Goal: Task Accomplishment & Management: Complete application form

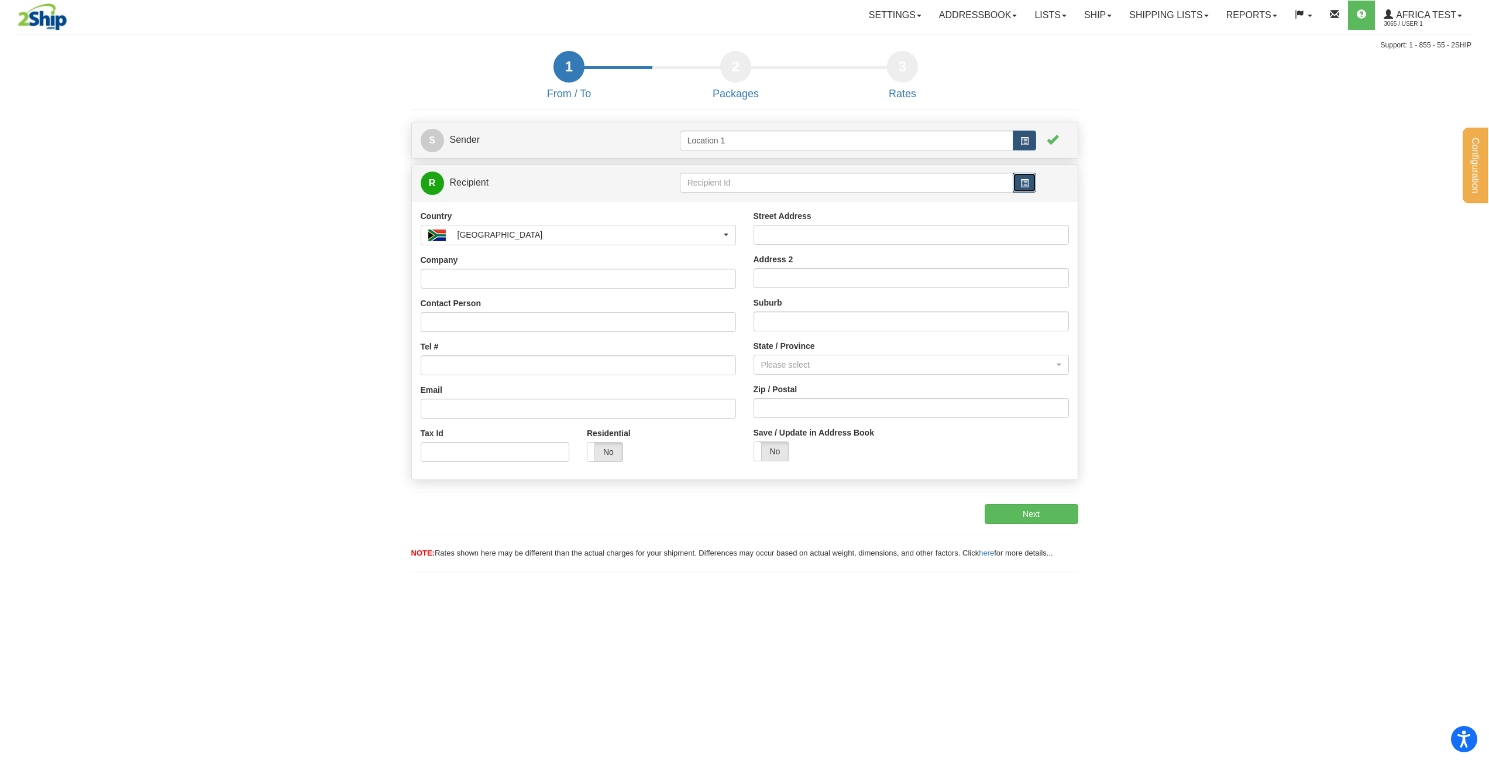
click at [1036, 188] on button "button" at bounding box center [1024, 183] width 23 height 20
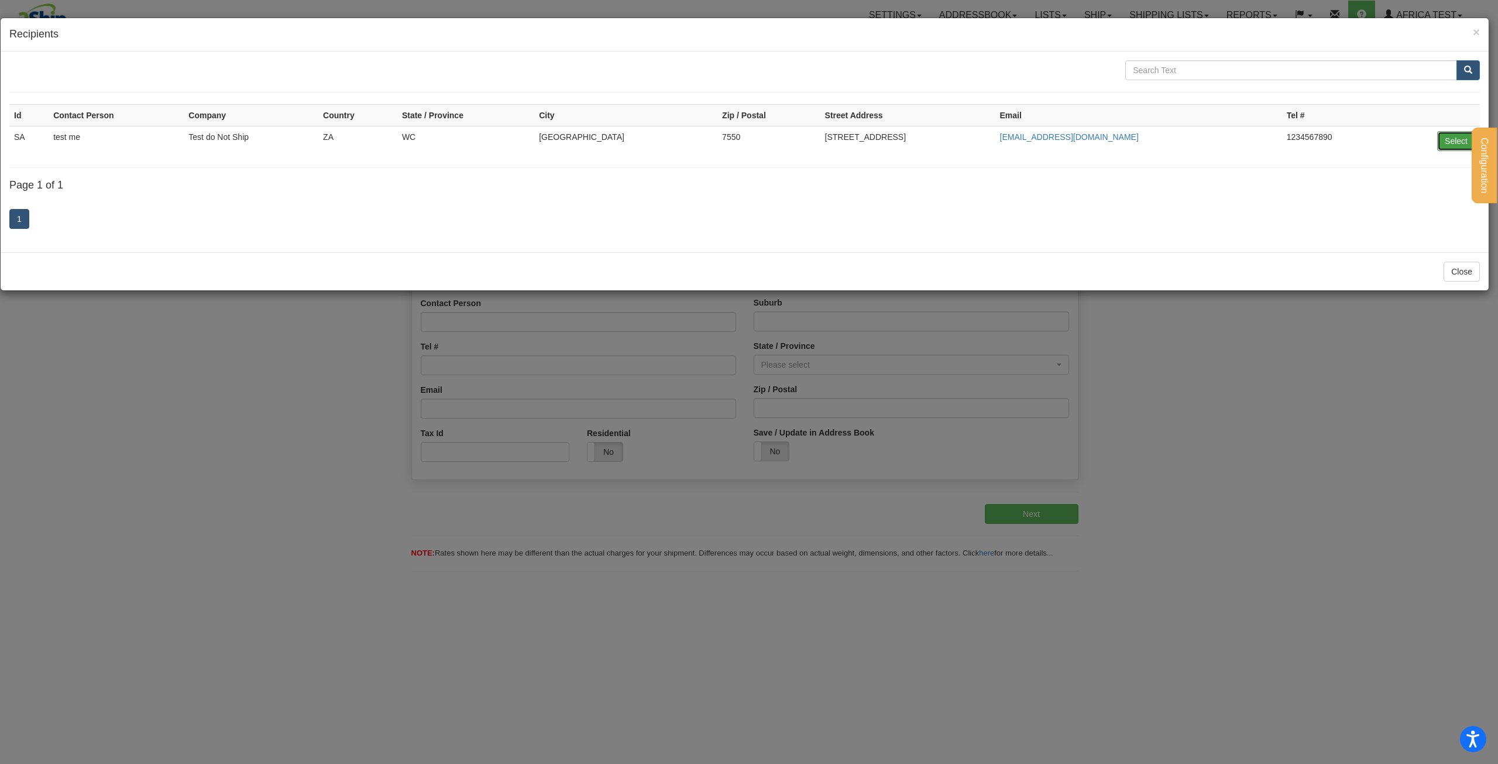
click at [1451, 137] on button "Select" at bounding box center [1456, 141] width 38 height 20
type input "SA"
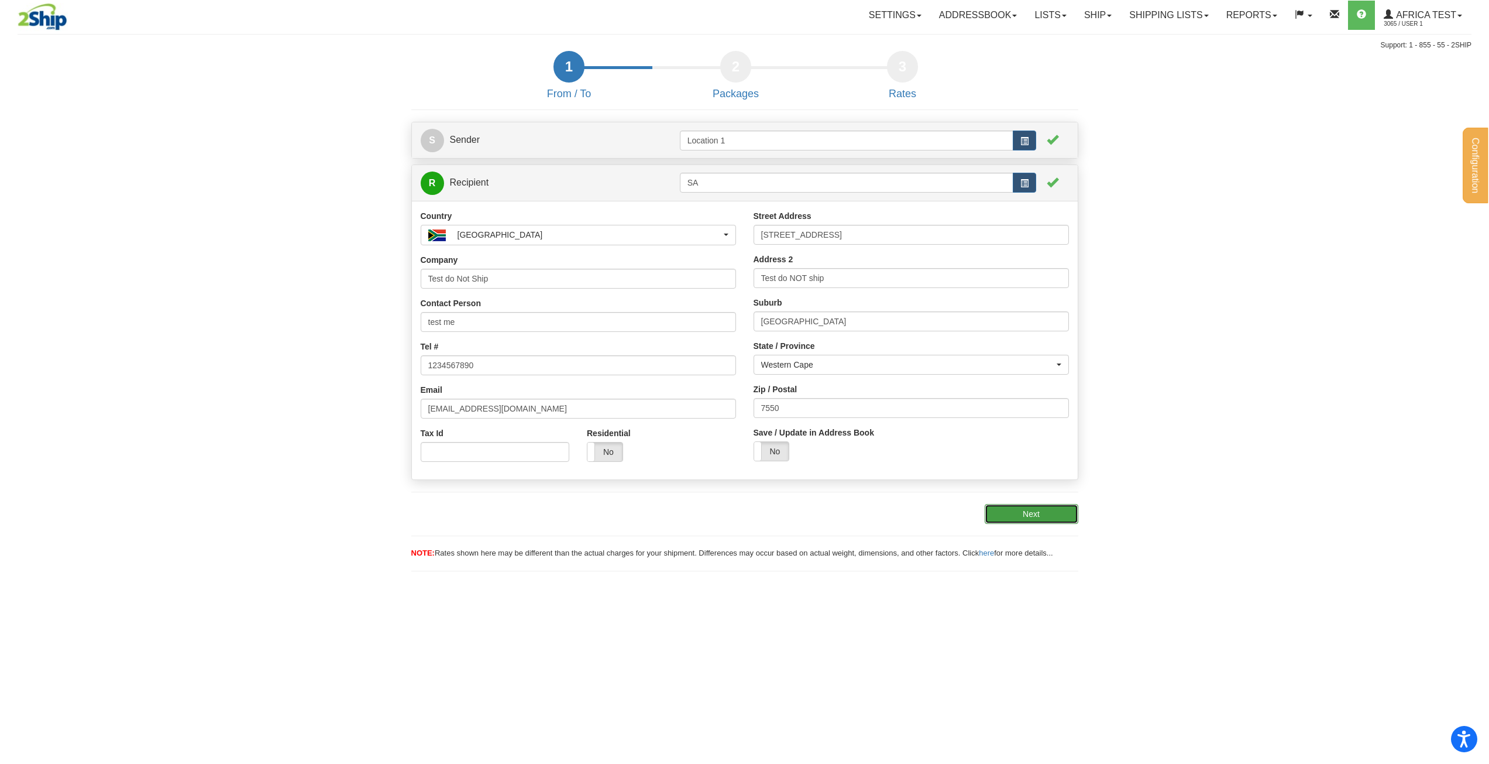
click at [1039, 518] on button "Next" at bounding box center [1032, 514] width 94 height 20
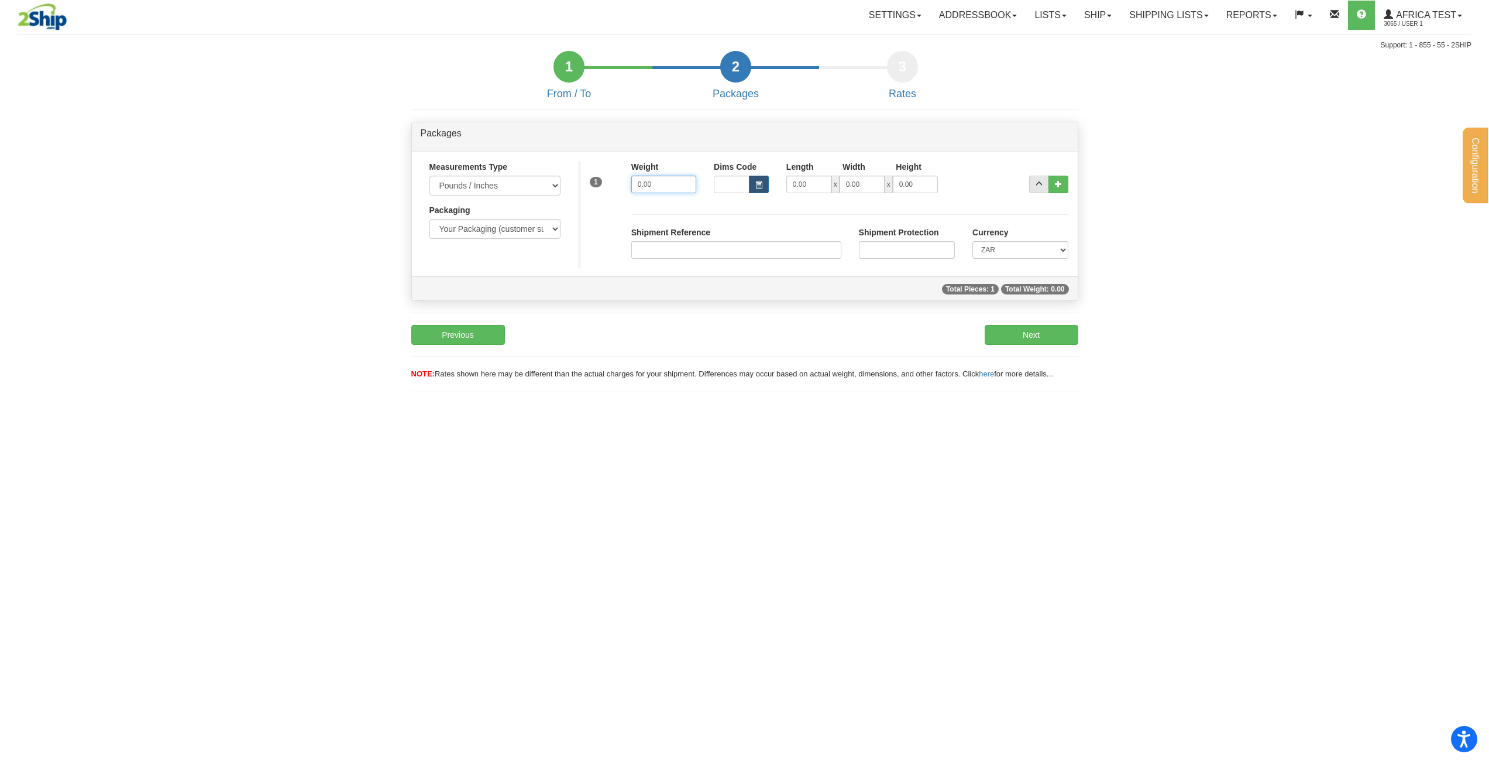
click at [676, 188] on input "0.00" at bounding box center [663, 185] width 65 height 18
drag, startPoint x: 676, startPoint y: 188, endPoint x: 605, endPoint y: 188, distance: 70.8
click at [605, 188] on div "1 Weight 0.00 Dims Code x" at bounding box center [828, 182] width 500 height 42
type input "1"
click at [806, 184] on input "0.00" at bounding box center [808, 185] width 45 height 18
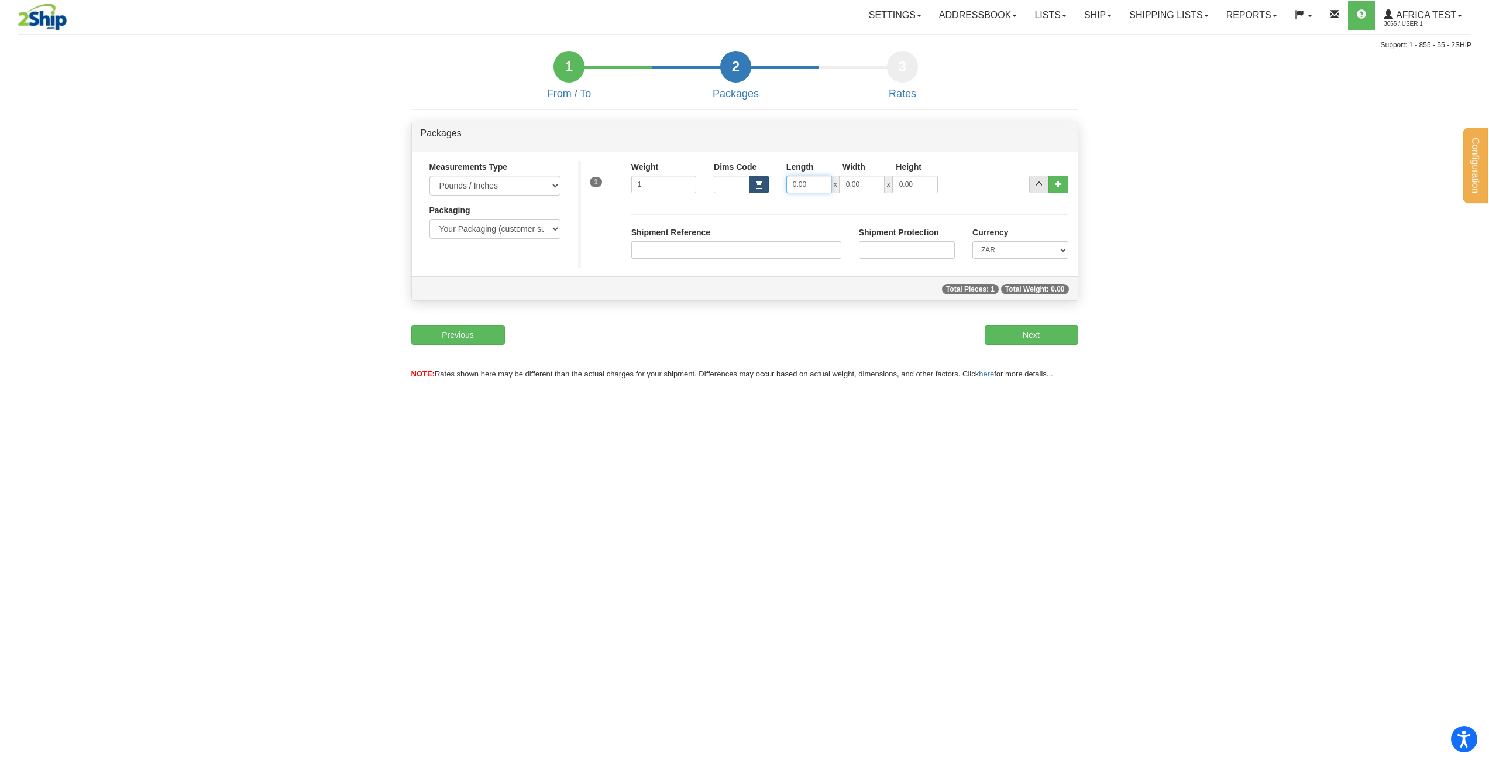
drag, startPoint x: 817, startPoint y: 183, endPoint x: 748, endPoint y: 188, distance: 68.7
click at [748, 188] on div "Dims Code Length Width Height 0.00 x 0.00 x 0.00" at bounding box center [850, 177] width 290 height 32
type input "1"
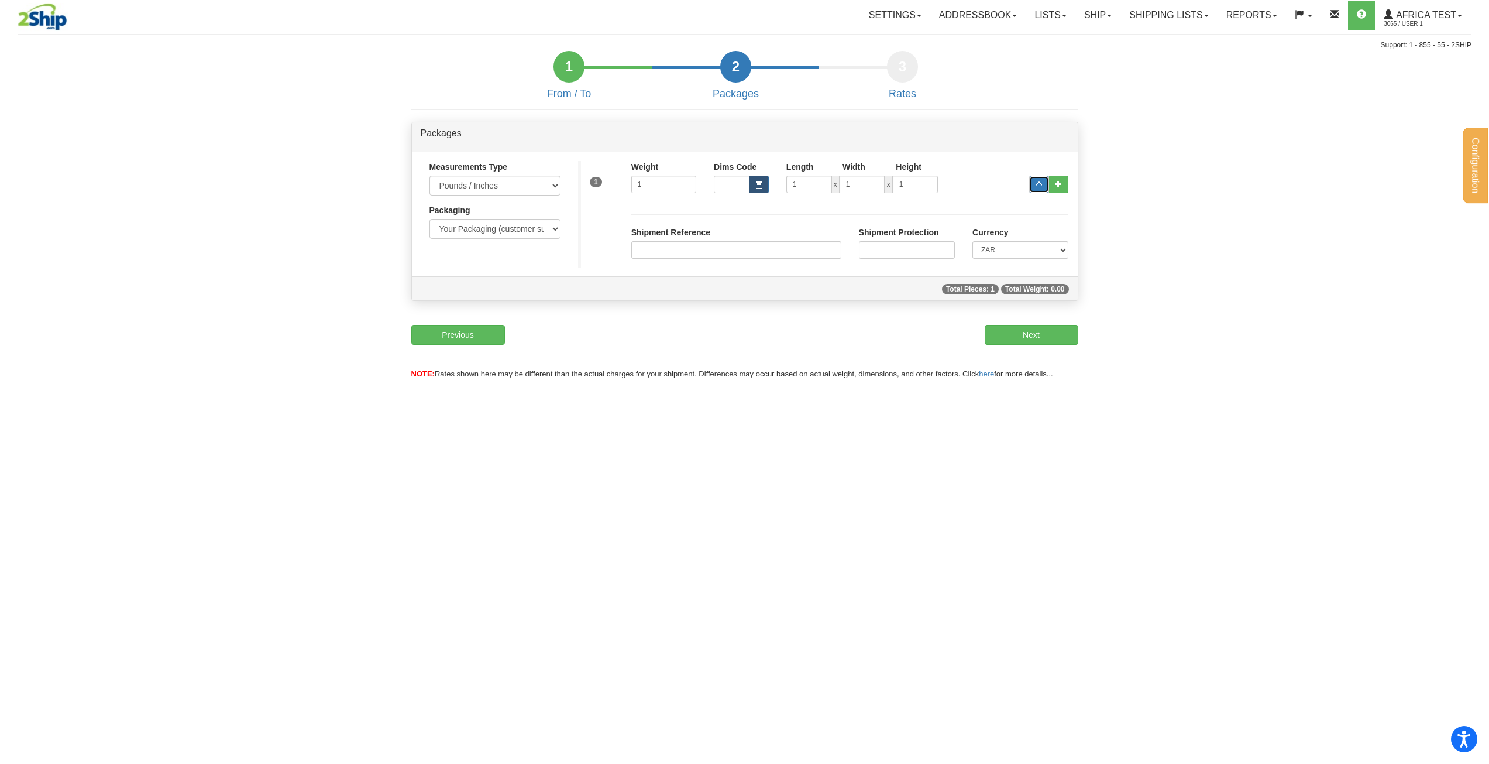
click at [1042, 188] on button "..." at bounding box center [1039, 185] width 20 height 18
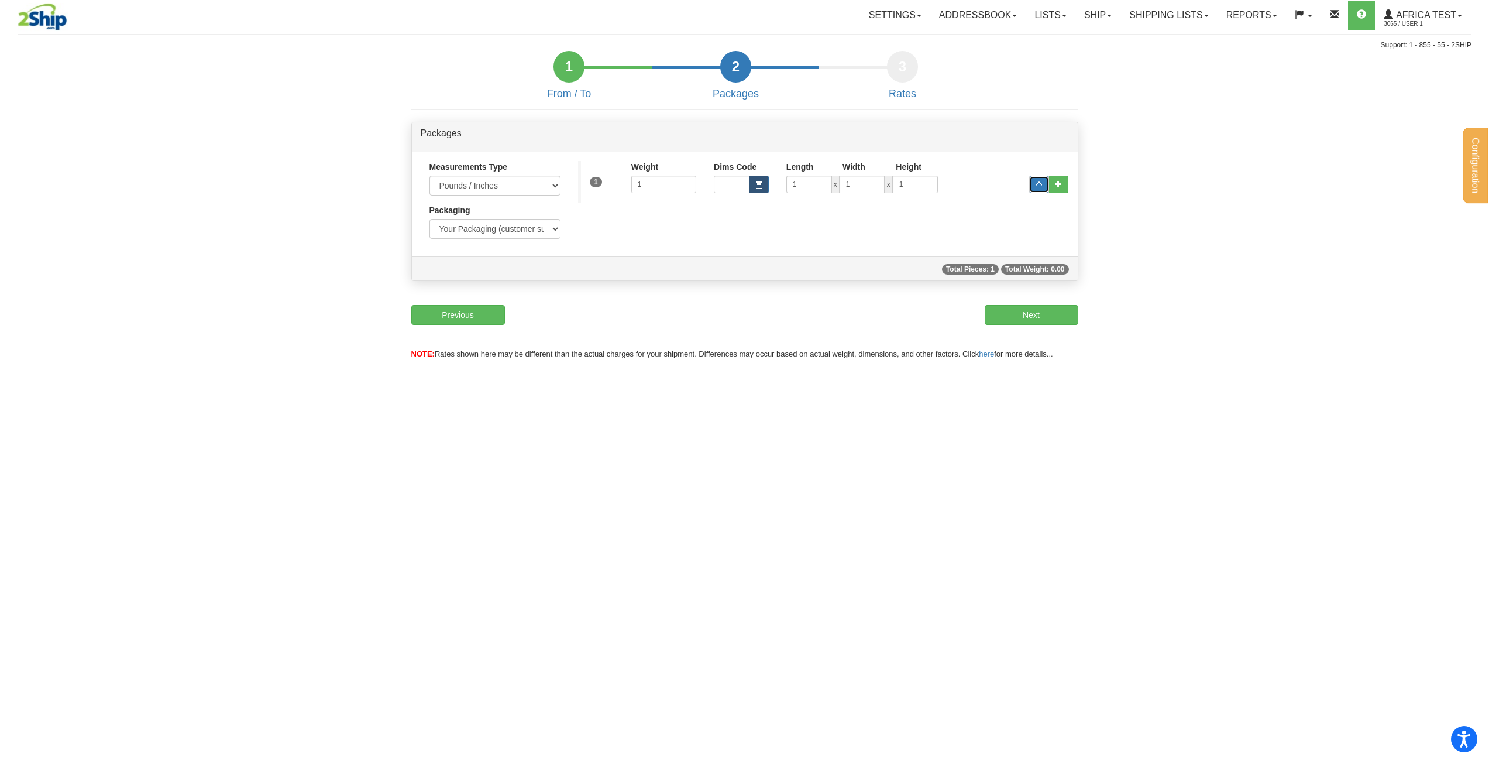
click at [1042, 188] on button "..." at bounding box center [1039, 185] width 20 height 18
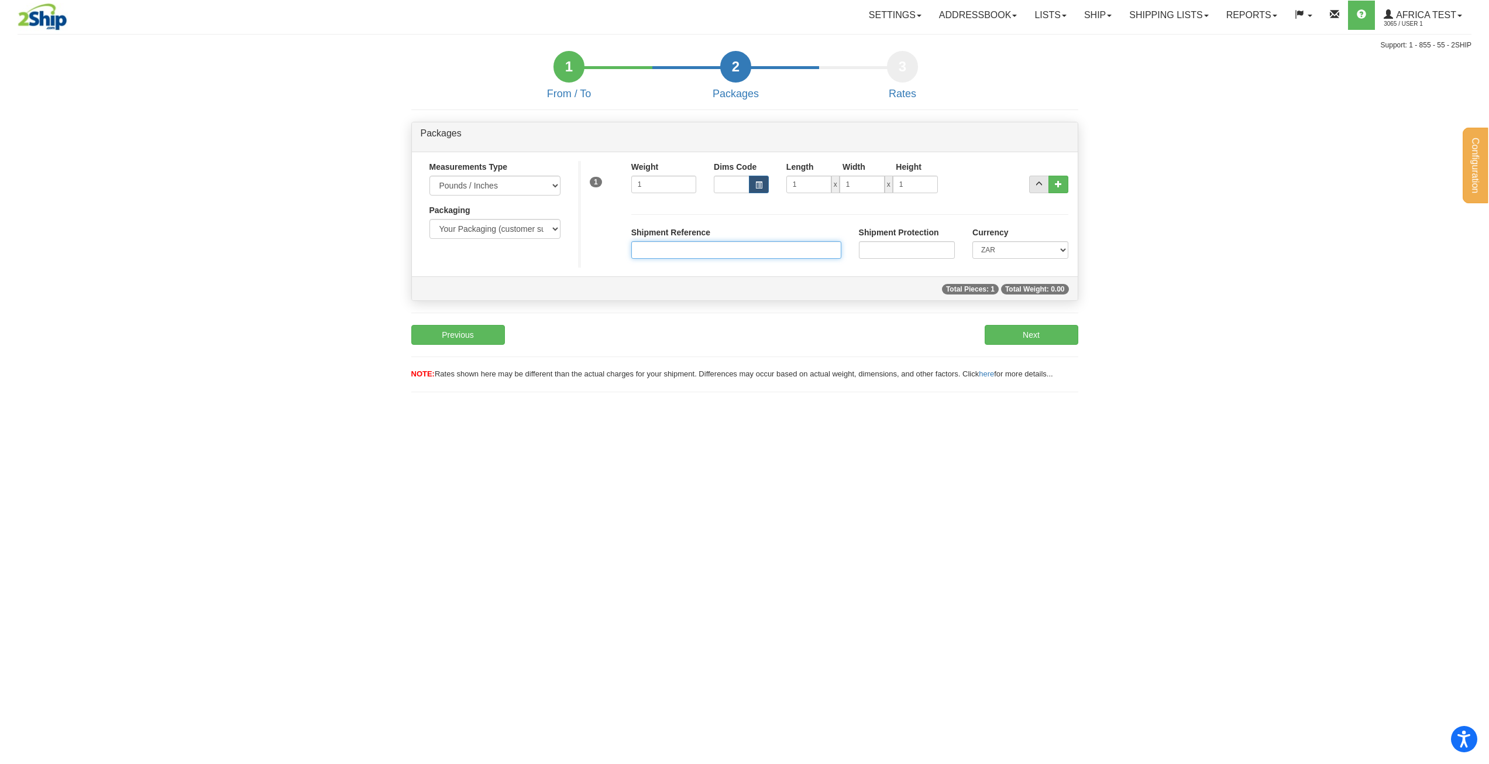
click at [669, 242] on input "Shipment Reference" at bounding box center [736, 250] width 210 height 18
type input "2342342"
click at [863, 252] on input "Shipment Protection" at bounding box center [907, 250] width 96 height 18
type input "23423423"
click at [1036, 332] on button "Next" at bounding box center [1032, 335] width 94 height 20
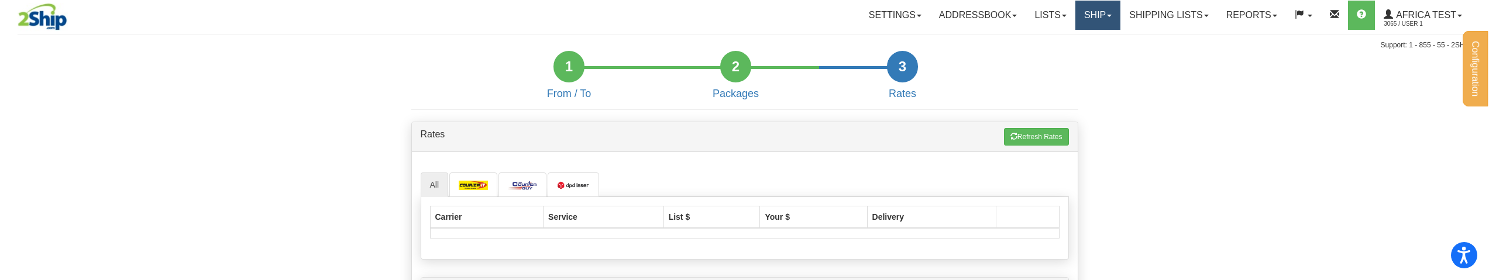
click at [1090, 15] on link "Ship" at bounding box center [1098, 15] width 45 height 29
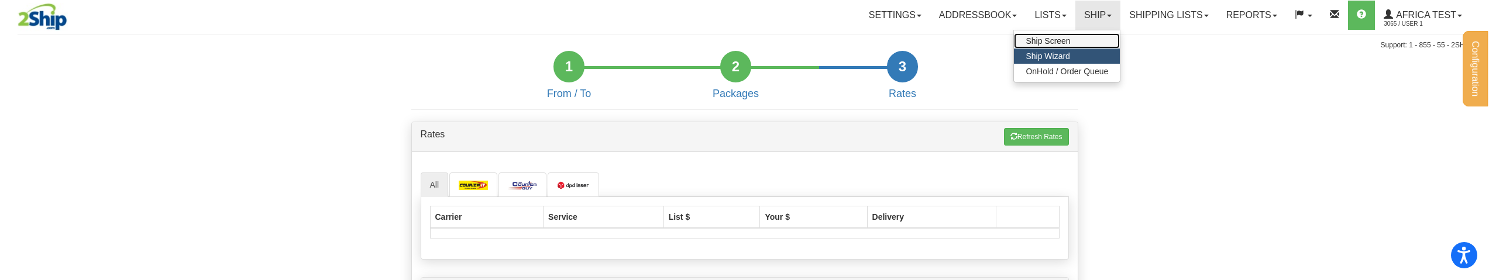
click at [1084, 38] on link "Ship Screen" at bounding box center [1067, 40] width 106 height 15
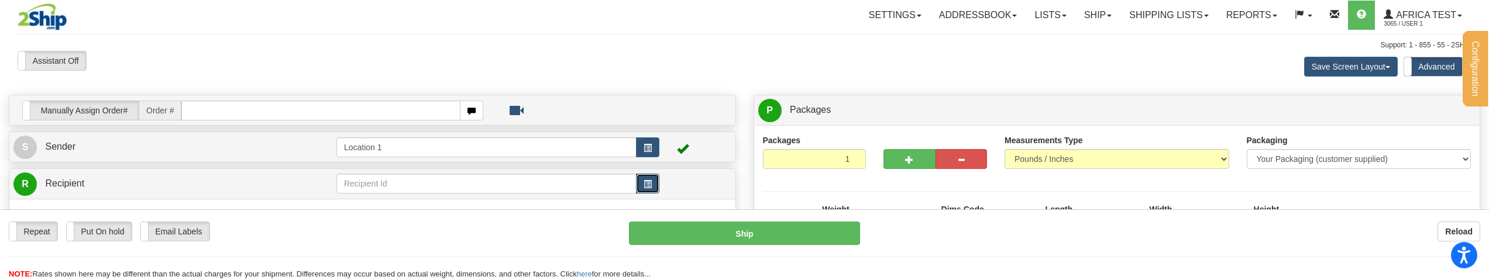
click at [649, 181] on span "button" at bounding box center [648, 185] width 8 height 8
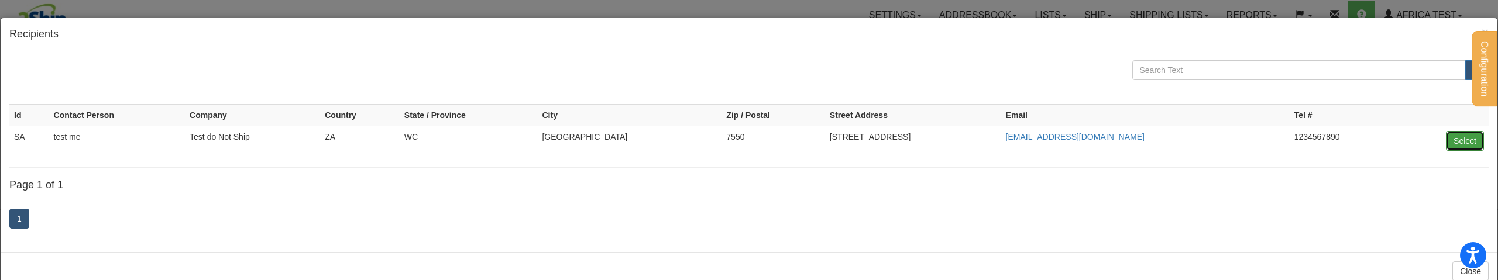
click at [1454, 140] on button "Select" at bounding box center [1465, 141] width 38 height 20
type input "SA"
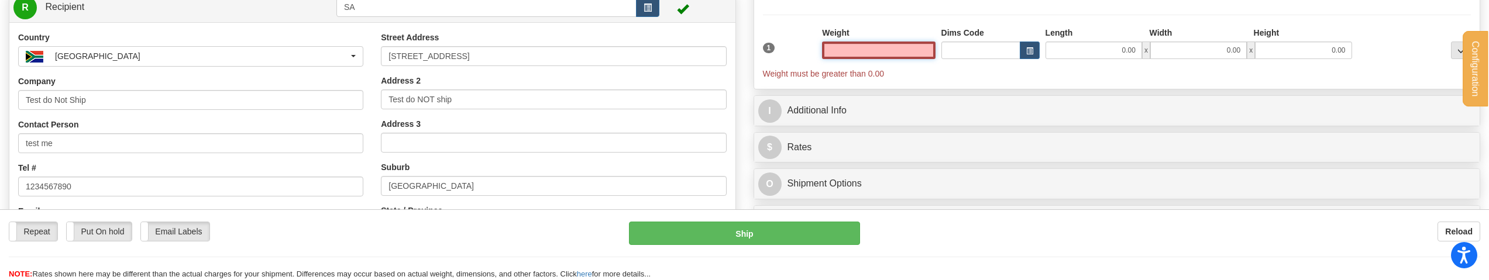
scroll to position [176, 0]
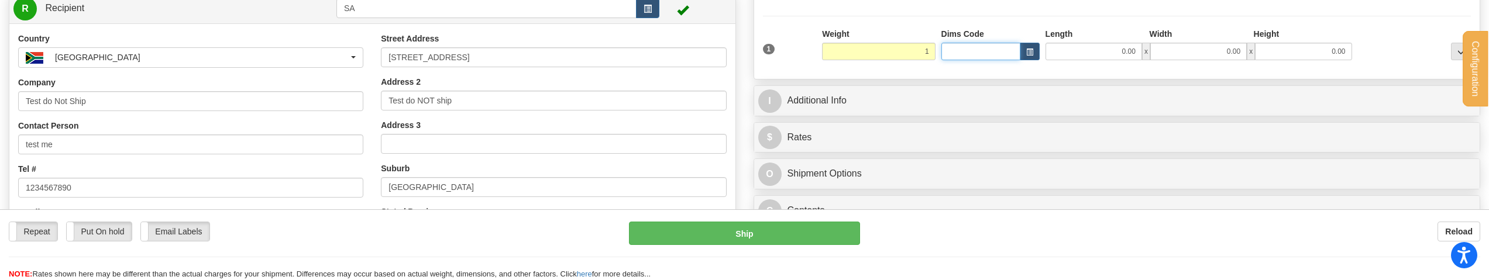
type input "1.00"
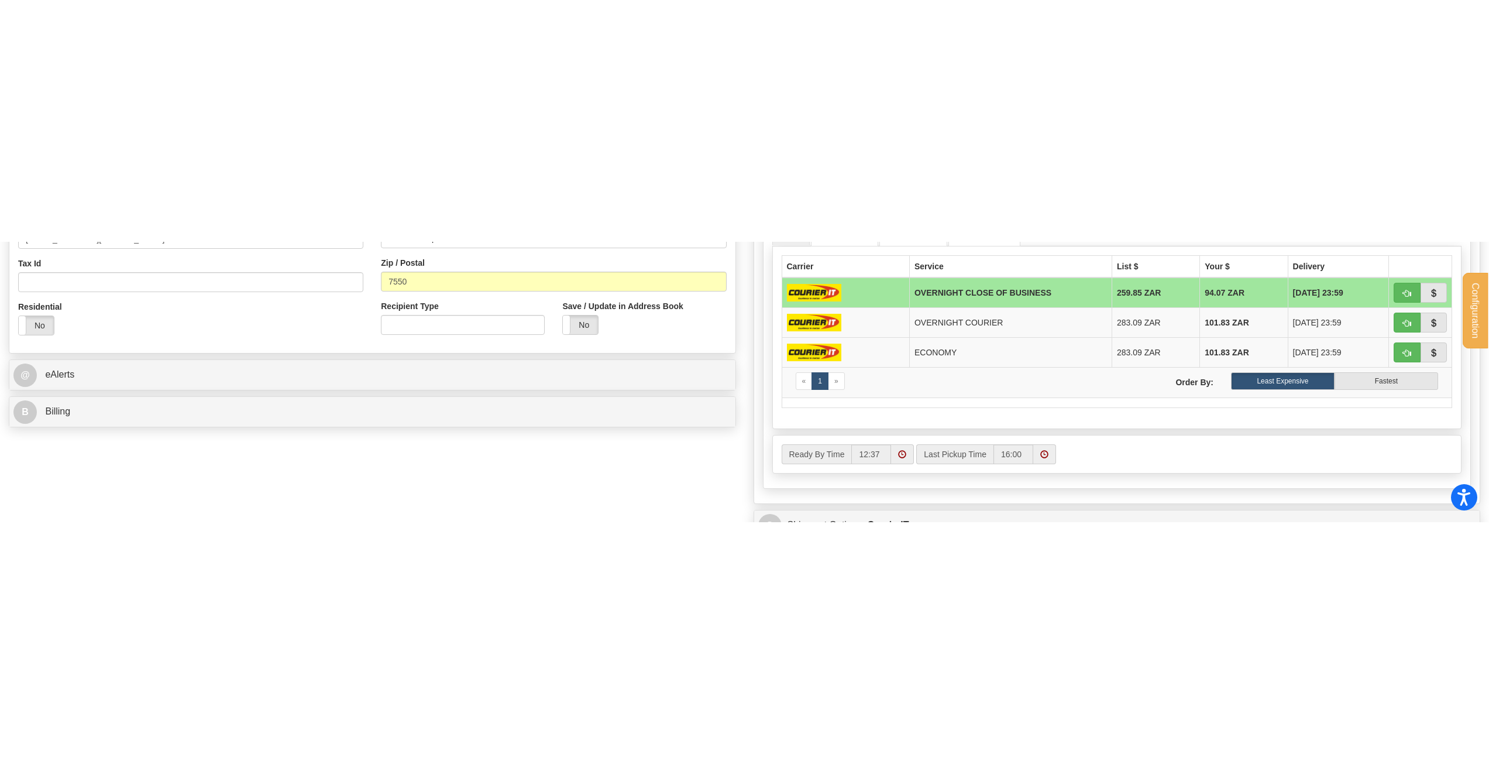
scroll to position [301, 0]
